Goal: Check status: Check status

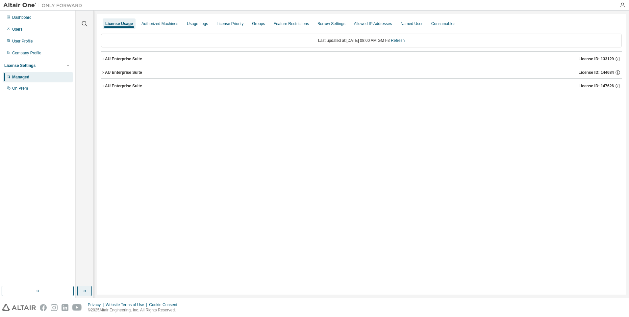
click at [85, 291] on icon "button" at bounding box center [84, 291] width 1 height 2
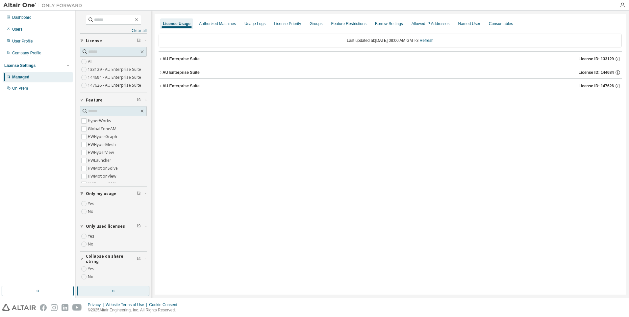
click at [188, 68] on button "AU Enterprise Suite License ID: 144684" at bounding box center [390, 72] width 463 height 14
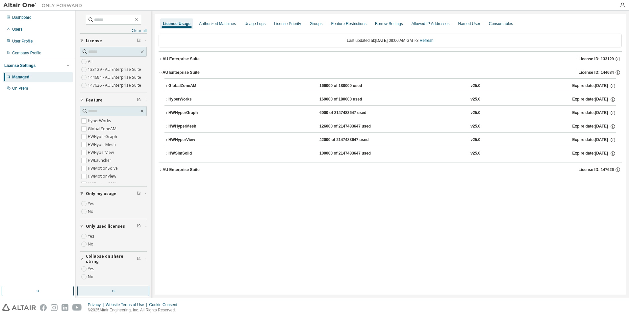
click at [187, 156] on div "HWSimSolid" at bounding box center [198, 153] width 59 height 6
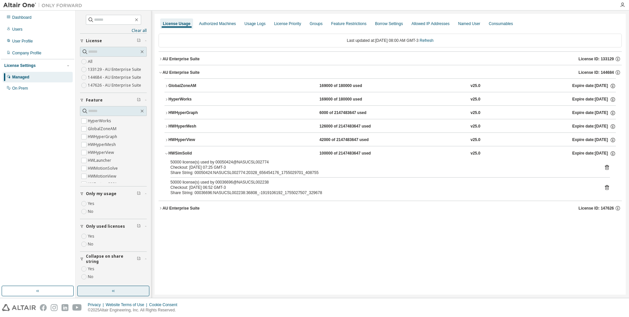
click at [267, 167] on div "Checkout: 2025-08-13 07:25 GMT-3" at bounding box center [383, 167] width 424 height 5
click at [605, 167] on icon at bounding box center [607, 167] width 6 height 6
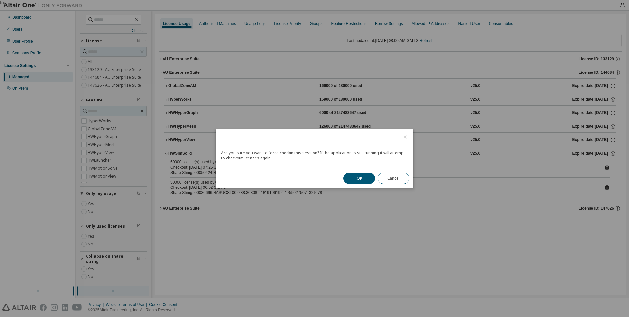
click at [356, 178] on button "OK" at bounding box center [360, 177] width 32 height 11
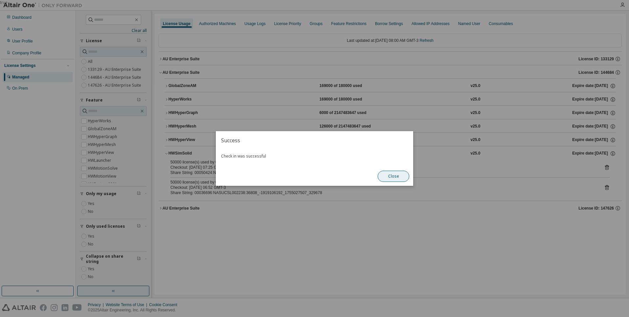
click at [388, 178] on button "Close" at bounding box center [394, 176] width 32 height 11
